Goal: Task Accomplishment & Management: Manage account settings

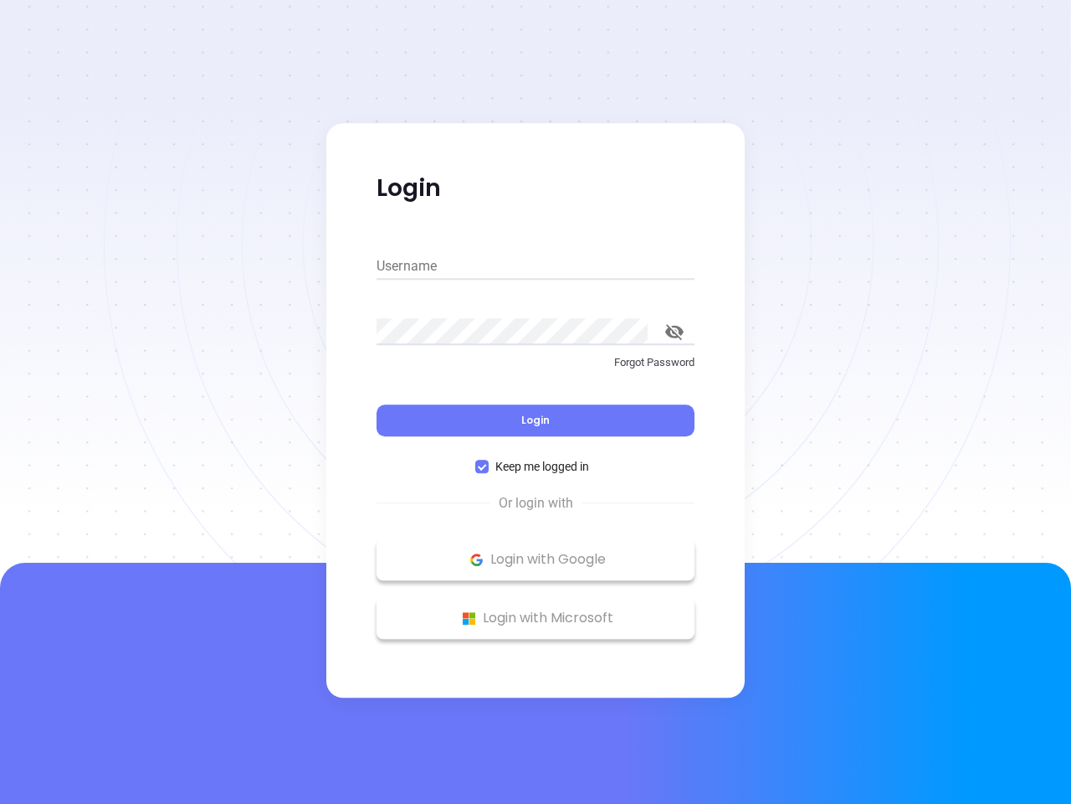
click at [536, 402] on div "Login" at bounding box center [536, 410] width 318 height 52
click at [536, 266] on input "Username" at bounding box center [536, 266] width 318 height 27
click at [675, 331] on icon "toggle password visibility" at bounding box center [674, 332] width 18 height 16
click at [536, 420] on span "Login" at bounding box center [535, 420] width 28 height 14
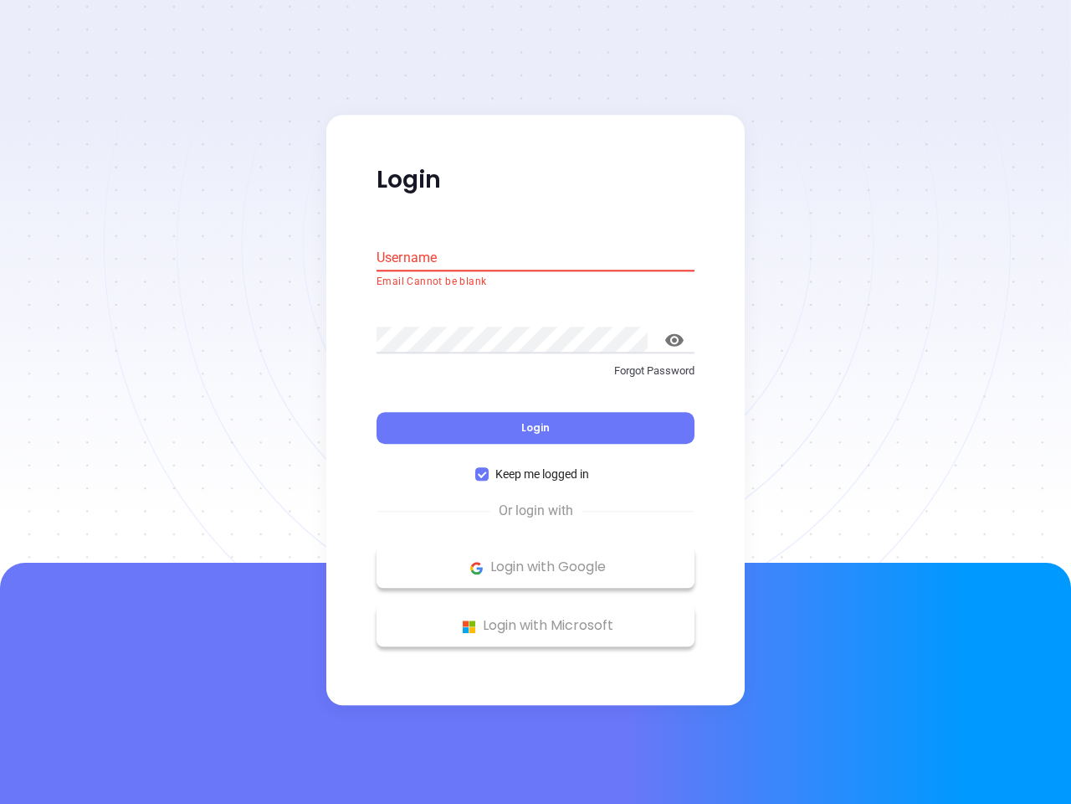
click at [536, 466] on span "Keep me logged in" at bounding box center [542, 474] width 107 height 18
click at [489, 468] on input "Keep me logged in" at bounding box center [481, 474] width 13 height 13
checkbox input "false"
click at [536, 559] on p "Login with Google" at bounding box center [535, 567] width 301 height 25
click at [536, 618] on p "Login with Microsoft" at bounding box center [535, 626] width 301 height 25
